Goal: Task Accomplishment & Management: Use online tool/utility

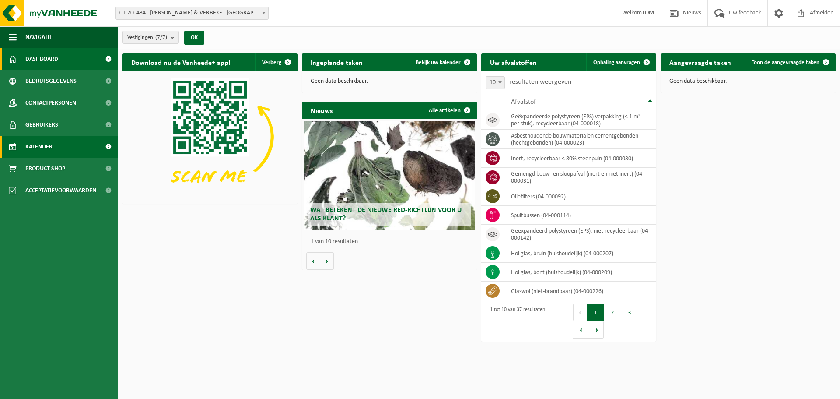
click at [34, 147] on span "Kalender" at bounding box center [38, 147] width 27 height 22
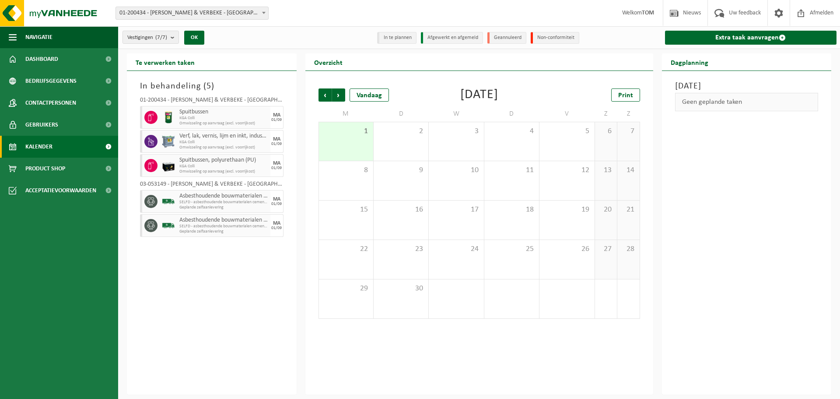
click at [354, 136] on div "1" at bounding box center [346, 141] width 54 height 39
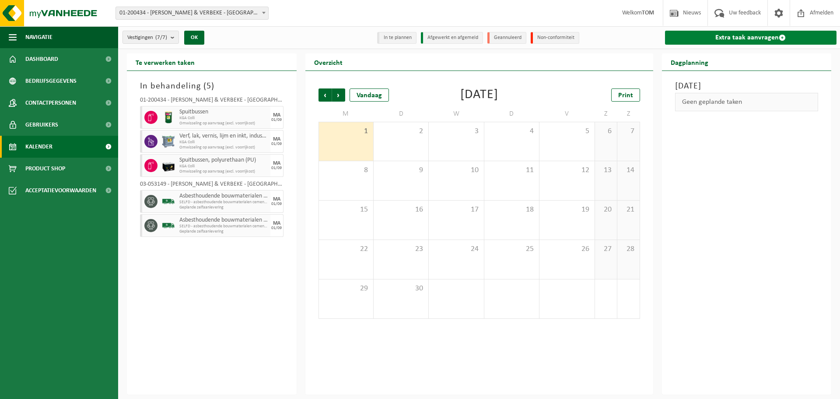
click at [720, 36] on link "Extra taak aanvragen" at bounding box center [751, 38] width 172 height 14
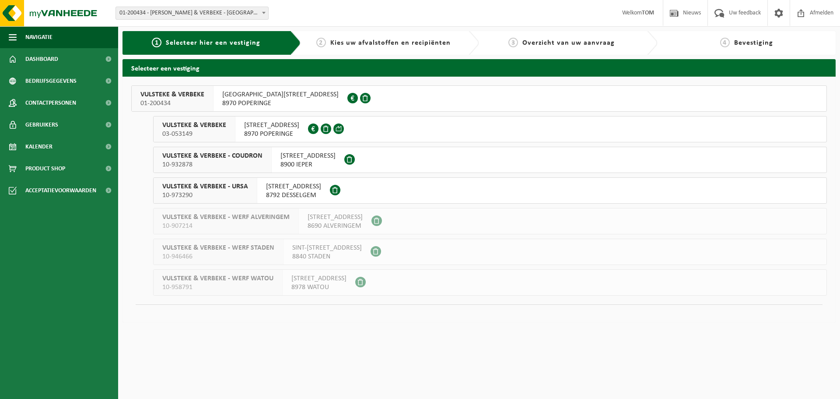
click at [180, 100] on span "01-200434" at bounding box center [172, 103] width 64 height 9
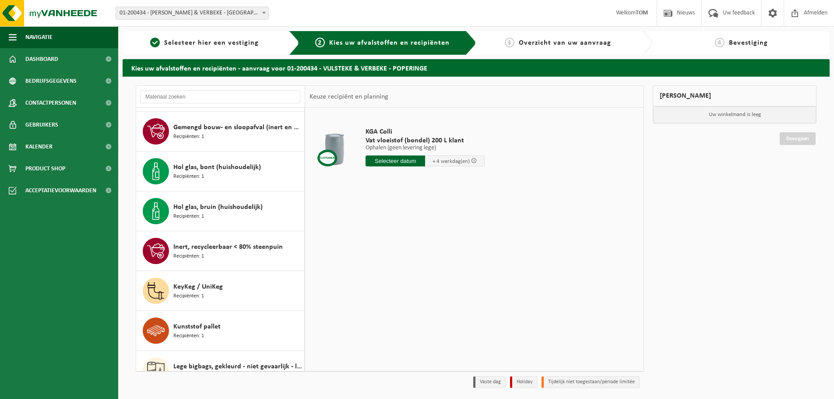
scroll to position [350, 0]
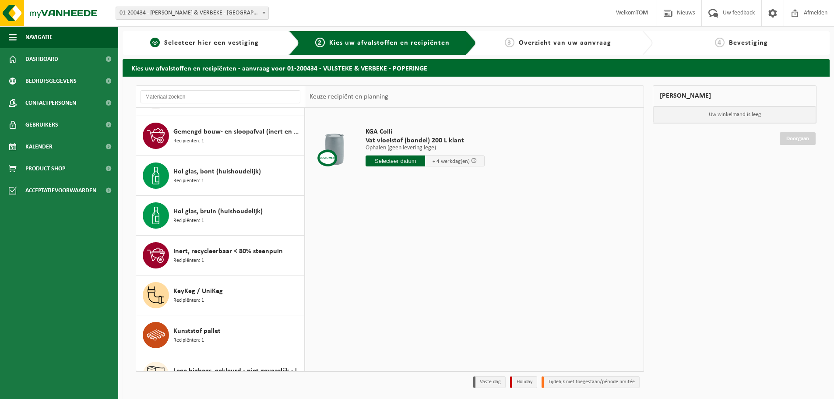
click at [218, 34] on div "1 Selecteer hier een vestiging" at bounding box center [211, 43] width 177 height 24
click at [215, 39] on span "Selecteer hier een vestiging" at bounding box center [211, 42] width 95 height 7
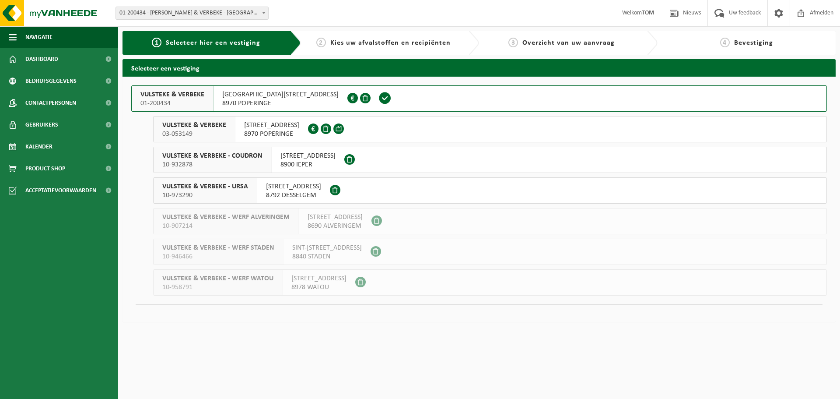
click at [204, 125] on span "VULSTEKE & VERBEKE" at bounding box center [194, 125] width 64 height 9
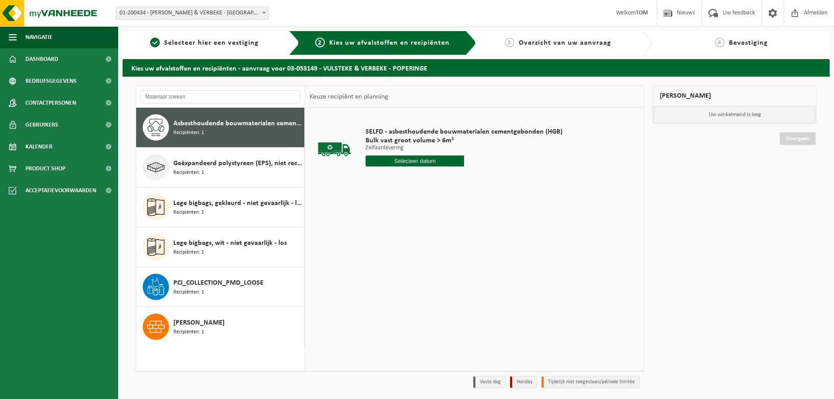
click at [215, 132] on div "Asbesthoudende bouwmaterialen cementgebonden (hechtgebonden) Recipiënten: 1" at bounding box center [237, 127] width 129 height 26
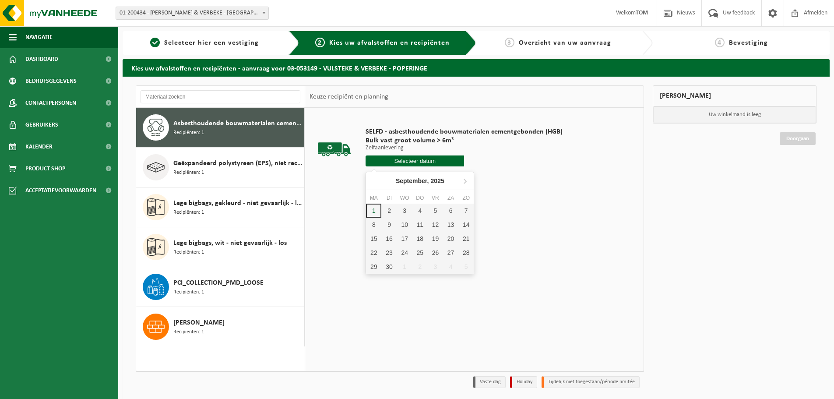
click at [411, 158] on input "text" at bounding box center [414, 160] width 98 height 11
click at [376, 212] on div "1" at bounding box center [373, 211] width 15 height 14
type input "Van 2025-09-01"
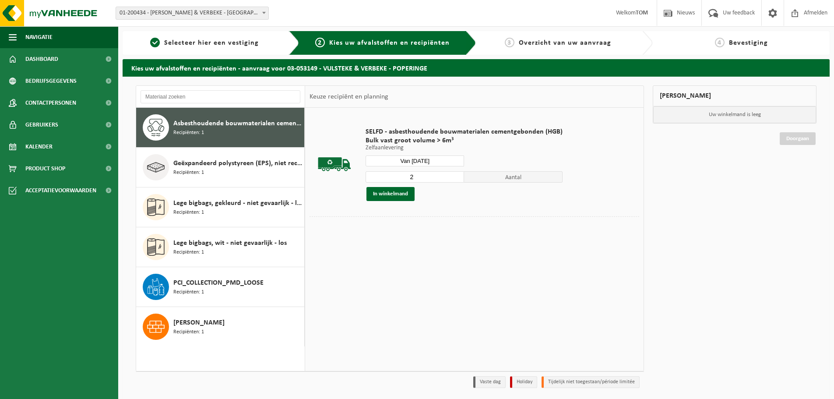
type input "2"
click at [455, 175] on input "2" at bounding box center [414, 176] width 98 height 11
click at [399, 194] on button "In winkelmand" at bounding box center [390, 194] width 48 height 14
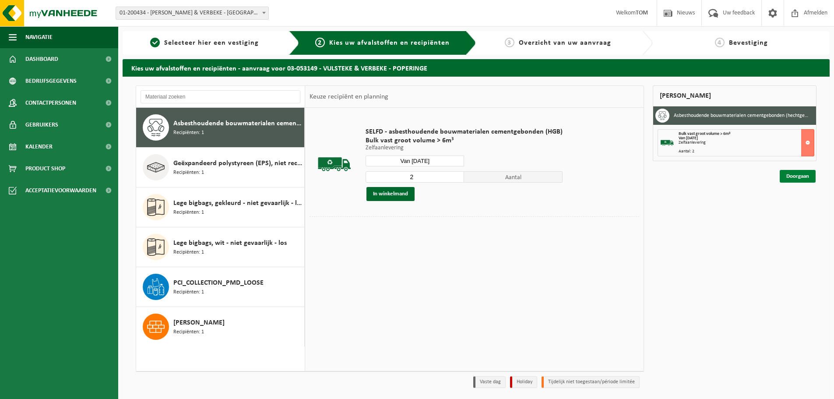
click at [794, 175] on link "Doorgaan" at bounding box center [797, 176] width 36 height 13
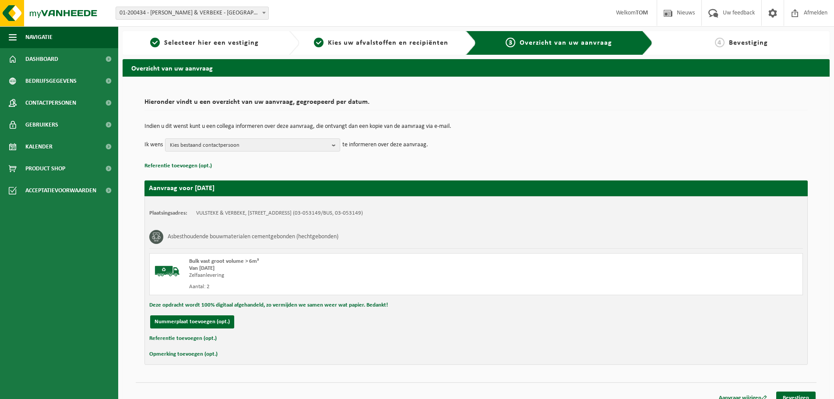
scroll to position [10, 0]
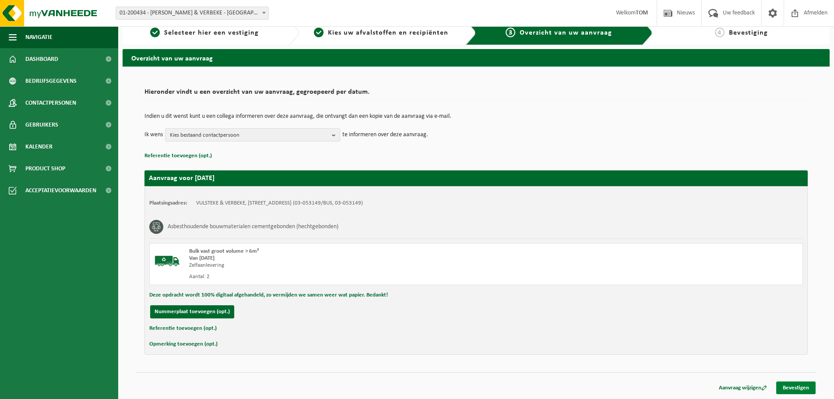
click at [799, 389] on link "Bevestigen" at bounding box center [795, 387] width 39 height 13
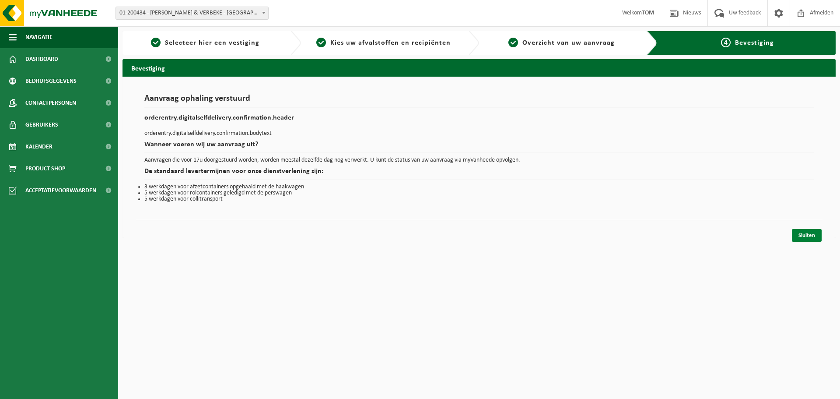
click at [804, 236] on link "Sluiten" at bounding box center [807, 235] width 30 height 13
